Goal: Task Accomplishment & Management: Manage account settings

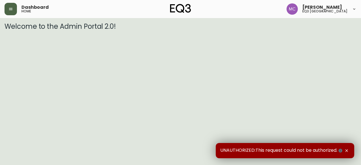
click at [10, 10] on icon "button" at bounding box center [10, 9] width 5 height 5
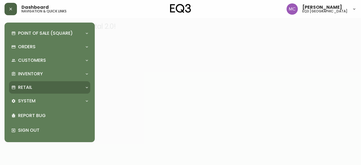
click at [26, 88] on p "Retail" at bounding box center [25, 87] width 14 height 6
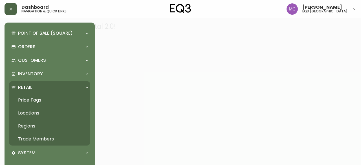
click at [37, 140] on link "Trade Members" at bounding box center [49, 139] width 81 height 13
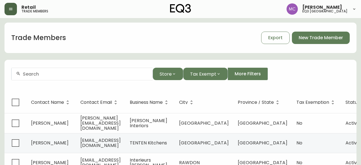
click at [73, 71] on div at bounding box center [82, 74] width 141 height 13
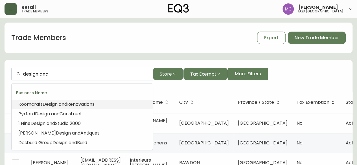
type input "Roomcraft Design and Renovations"
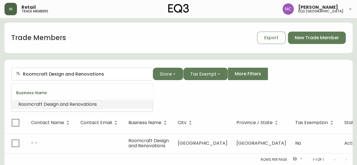
drag, startPoint x: 103, startPoint y: 74, endPoint x: 7, endPoint y: 59, distance: 97.2
click at [7, 59] on div "Trade Members Export New Trade Member Roomcraft Design and Renovations Store Ta…" at bounding box center [179, 94] width 348 height 143
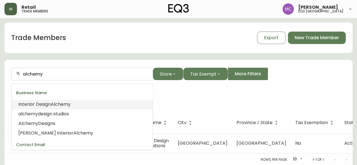
click at [56, 104] on span "Alchemy" at bounding box center [61, 104] width 20 height 6
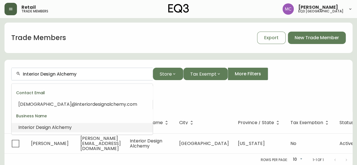
drag, startPoint x: 40, startPoint y: 73, endPoint x: 13, endPoint y: 73, distance: 26.5
click at [13, 73] on div "Interior Design Alchemy" at bounding box center [82, 74] width 141 height 13
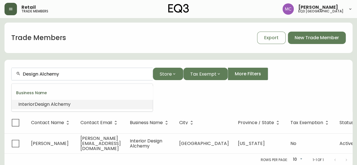
click at [38, 73] on input "Design Alchemy" at bounding box center [85, 73] width 125 height 5
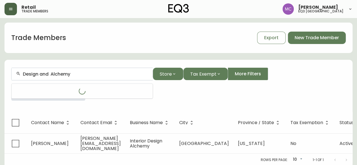
type input "Design and Alchemy"
click at [167, 75] on span "Store" at bounding box center [166, 74] width 12 height 7
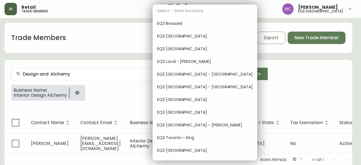
drag, startPoint x: 71, startPoint y: 74, endPoint x: 36, endPoint y: 70, distance: 35.0
click at [36, 70] on div at bounding box center [180, 82] width 361 height 165
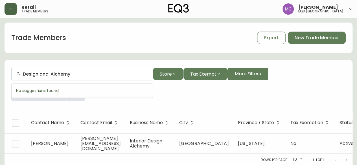
drag, startPoint x: 72, startPoint y: 74, endPoint x: 0, endPoint y: 61, distance: 73.5
click at [0, 61] on main "Trade Members Export New Trade Member Design and Alchemy Store Tax Exempt More …" at bounding box center [178, 92] width 357 height 148
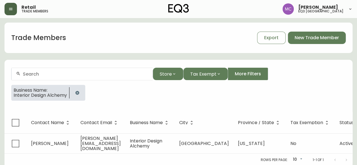
click at [0, 61] on main "Trade Members Export New Trade Member Store Tax Exempt More Filters Business Na…" at bounding box center [178, 92] width 357 height 148
click at [76, 92] on icon "button" at bounding box center [77, 93] width 4 height 4
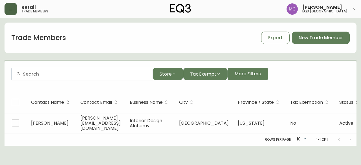
click at [71, 78] on div at bounding box center [82, 74] width 141 height 13
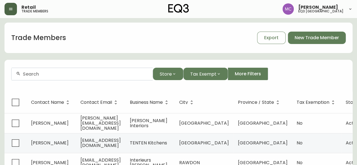
paste input "[PERSON_NAME]"
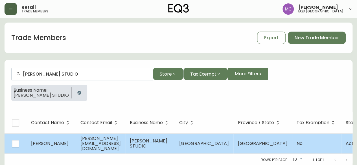
type input "[PERSON_NAME] STUDIO"
click at [55, 140] on td "[PERSON_NAME]" at bounding box center [51, 143] width 49 height 20
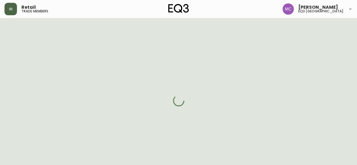
select select "BC"
select select "CA"
select select "CA_EN"
select select "Other"
select select "Interior Designer"
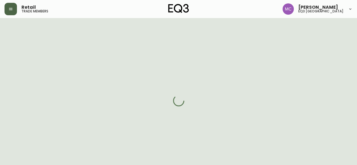
select select "false"
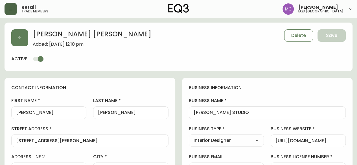
type input "EQ3 [GEOGRAPHIC_DATA]"
select select "cjw10z96p001r6gs00juufhhe"
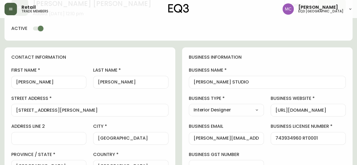
scroll to position [33, 0]
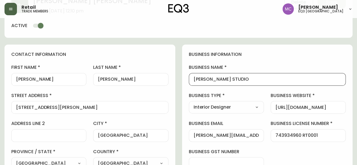
drag, startPoint x: 263, startPoint y: 80, endPoint x: 163, endPoint y: 54, distance: 103.9
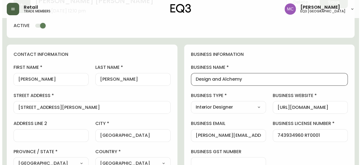
scroll to position [0, 0]
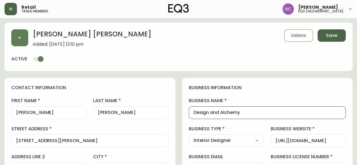
type input "Design and Alchemy"
click at [336, 37] on span "Save" at bounding box center [331, 35] width 11 height 6
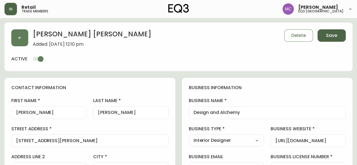
select select
type input "Other"
select select "Other"
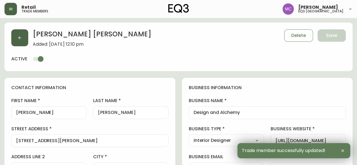
click at [24, 38] on button "button" at bounding box center [19, 37] width 17 height 17
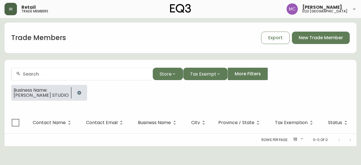
click at [83, 73] on input "text" at bounding box center [85, 73] width 125 height 5
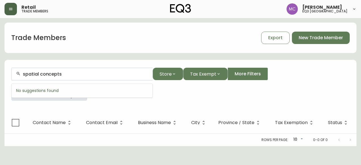
type input "spatial concepts"
drag, startPoint x: 66, startPoint y: 73, endPoint x: 5, endPoint y: 83, distance: 61.7
click at [5, 83] on form "spatial concepts Store Tax Exempt More Filters Business Name: [PERSON_NAME] STU…" at bounding box center [181, 86] width 352 height 51
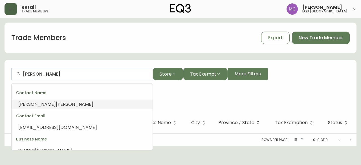
click at [34, 105] on span "[PERSON_NAME]" at bounding box center [37, 104] width 38 height 6
type input "[PERSON_NAME]"
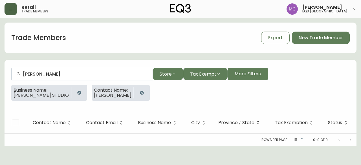
click at [85, 91] on button "button" at bounding box center [79, 92] width 11 height 11
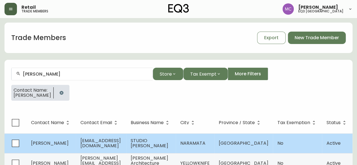
click at [95, 146] on span "[EMAIL_ADDRESS][DOMAIN_NAME]" at bounding box center [100, 143] width 40 height 12
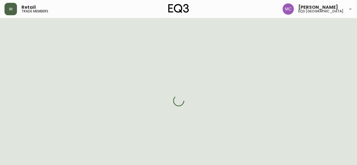
select select "BC"
select select "CA"
select select "CA_EN"
select select "Other"
select select "Interior Designer"
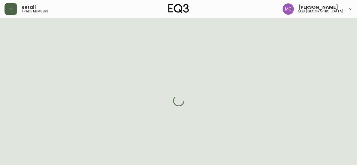
select select "false"
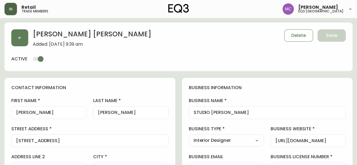
type input "EQ3 [GEOGRAPHIC_DATA]"
select select "cjw10z96p001r6gs00juufhhe"
click at [18, 39] on icon "button" at bounding box center [19, 38] width 5 height 5
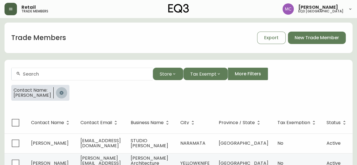
click at [56, 95] on button "button" at bounding box center [61, 92] width 11 height 11
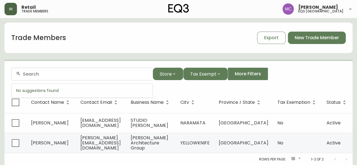
click at [50, 71] on input "text" at bounding box center [85, 73] width 125 height 5
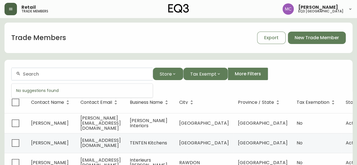
paste input "SPATIAL CONCEPTS INC."
click at [162, 73] on span "Store" at bounding box center [166, 74] width 12 height 7
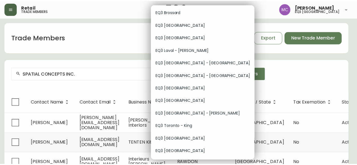
scroll to position [12, 0]
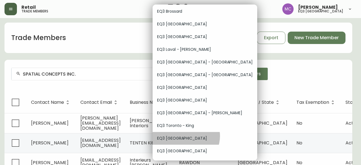
click at [186, 136] on span "EQ3 [GEOGRAPHIC_DATA]" at bounding box center [205, 138] width 96 height 6
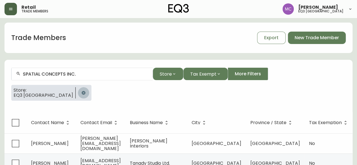
click at [82, 91] on icon "button" at bounding box center [84, 93] width 4 height 4
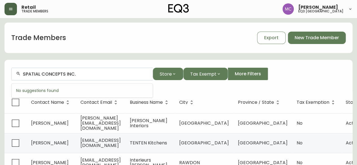
drag, startPoint x: 83, startPoint y: 75, endPoint x: 0, endPoint y: 61, distance: 84.2
type input "syefany"
click at [27, 74] on input "syefany" at bounding box center [85, 73] width 125 height 5
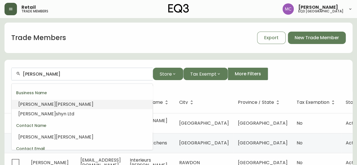
click at [56, 106] on span "[PERSON_NAME]" at bounding box center [75, 104] width 38 height 6
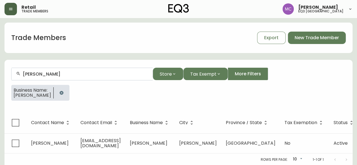
type input "[PERSON_NAME]"
click at [64, 89] on button "button" at bounding box center [61, 92] width 11 height 11
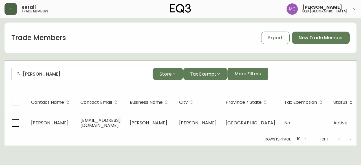
click at [67, 77] on div "[PERSON_NAME]" at bounding box center [82, 74] width 141 height 13
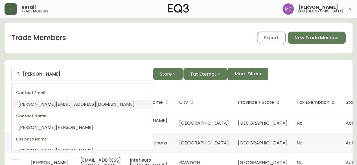
click at [67, 77] on div "[PERSON_NAME]" at bounding box center [82, 74] width 141 height 13
type input "[PERSON_NAME]"
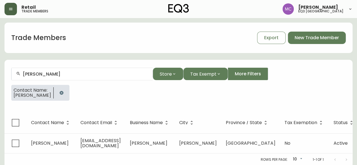
click at [65, 98] on div at bounding box center [62, 93] width 16 height 16
click at [5, 9] on button "button" at bounding box center [11, 9] width 12 height 12
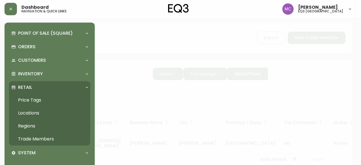
click at [27, 86] on p "Retail" at bounding box center [25, 87] width 14 height 6
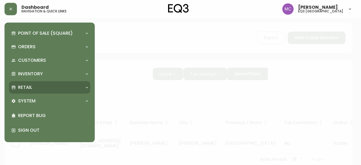
click at [28, 86] on p "Retail" at bounding box center [25, 87] width 14 height 6
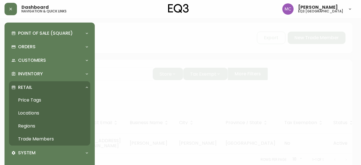
click at [36, 137] on link "Trade Members" at bounding box center [49, 139] width 81 height 13
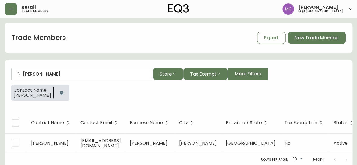
drag, startPoint x: 72, startPoint y: 77, endPoint x: 24, endPoint y: 73, distance: 47.6
click at [24, 73] on div "[PERSON_NAME]" at bounding box center [82, 74] width 141 height 13
type input "[PERSON_NAME]"
click at [173, 69] on button "Store" at bounding box center [168, 74] width 30 height 12
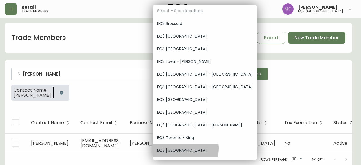
click at [176, 149] on span "EQ3 [GEOGRAPHIC_DATA]" at bounding box center [205, 151] width 96 height 6
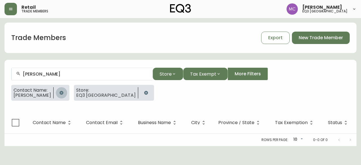
click at [63, 92] on icon "button" at bounding box center [62, 93] width 4 height 4
